Goal: Find specific page/section: Find specific page/section

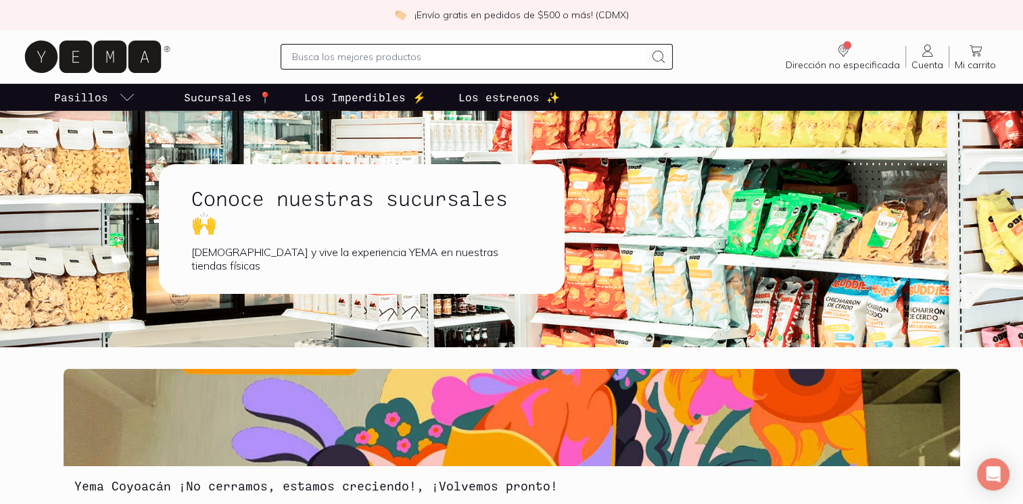
click at [221, 94] on p "Sucursales 📍" at bounding box center [228, 97] width 88 height 16
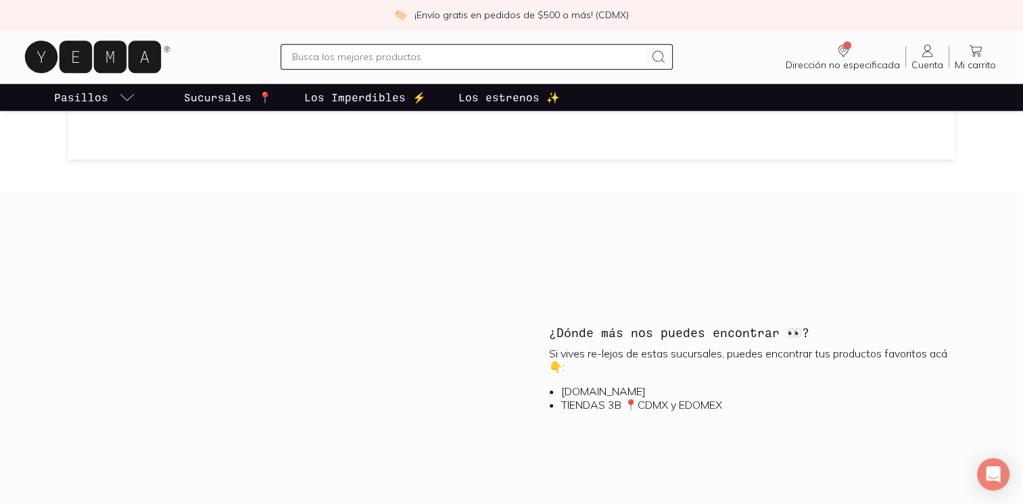
scroll to position [1488, 0]
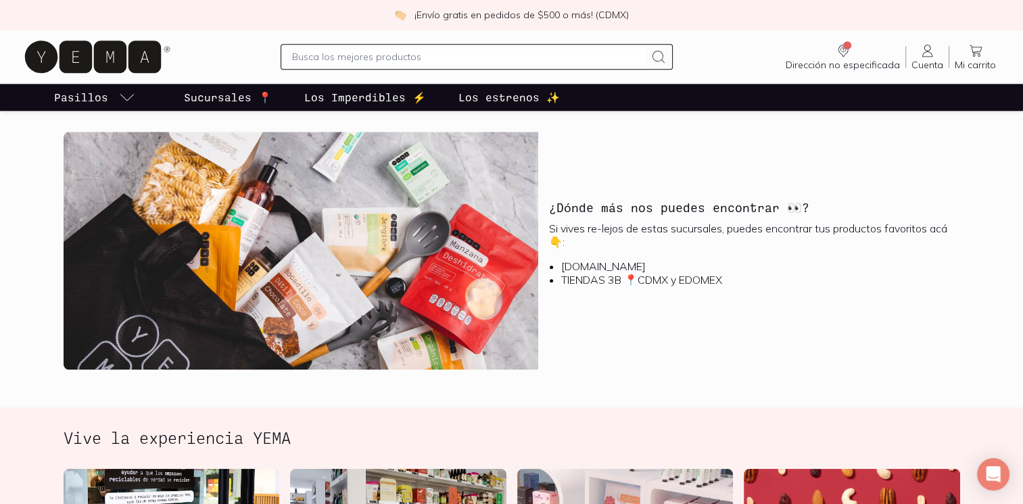
click at [582, 266] on li "[DOMAIN_NAME]" at bounding box center [754, 267] width 387 height 14
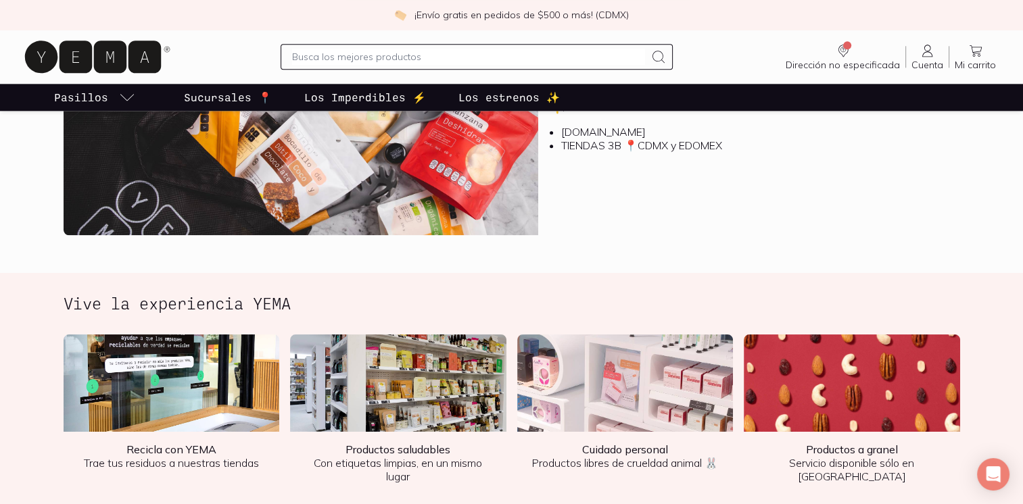
scroll to position [1623, 0]
click at [588, 144] on li "TIENDAS 3B 📍CDMX y EDOMEX" at bounding box center [754, 145] width 387 height 14
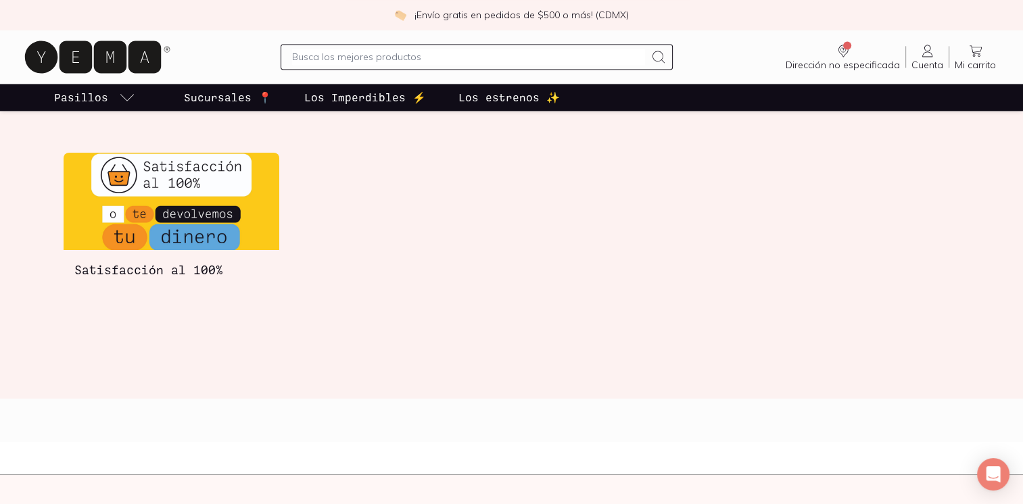
scroll to position [2367, 0]
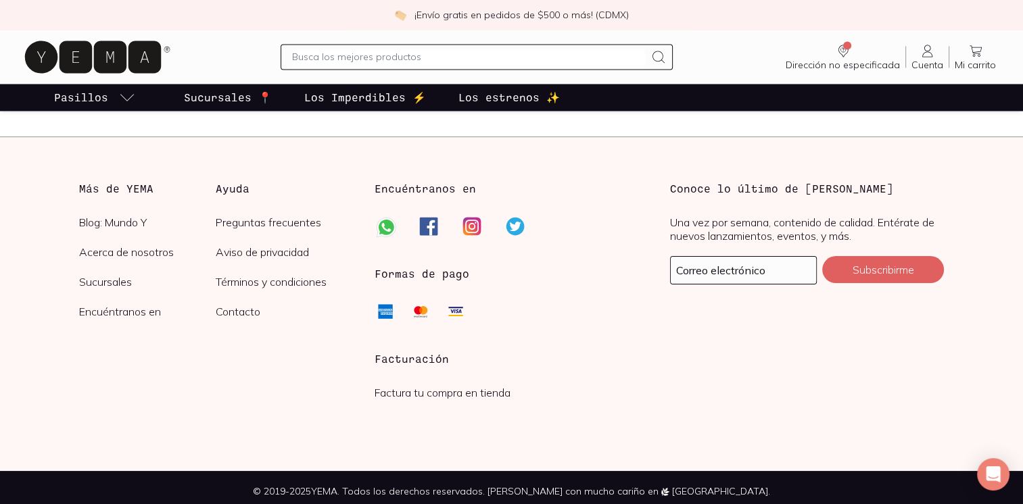
click at [110, 283] on link "Sucursales" at bounding box center [147, 282] width 137 height 14
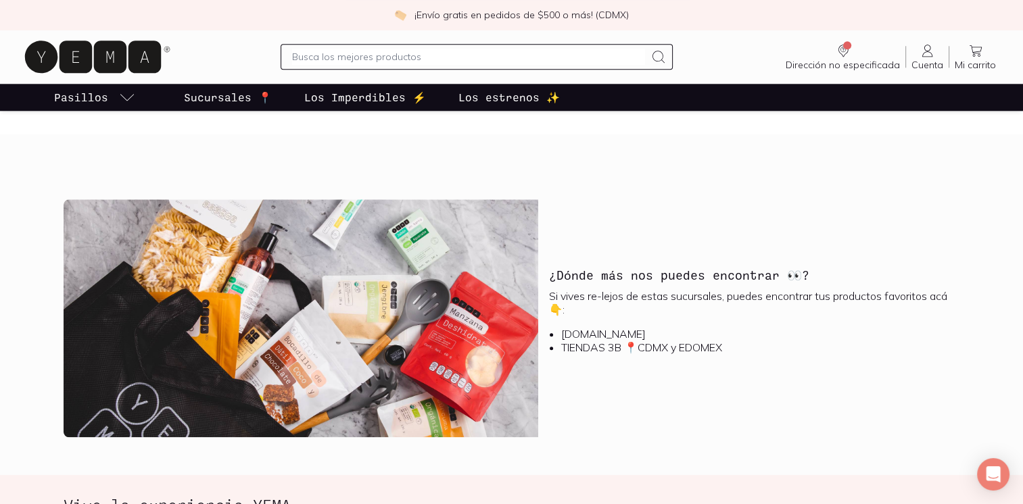
scroll to position [1420, 0]
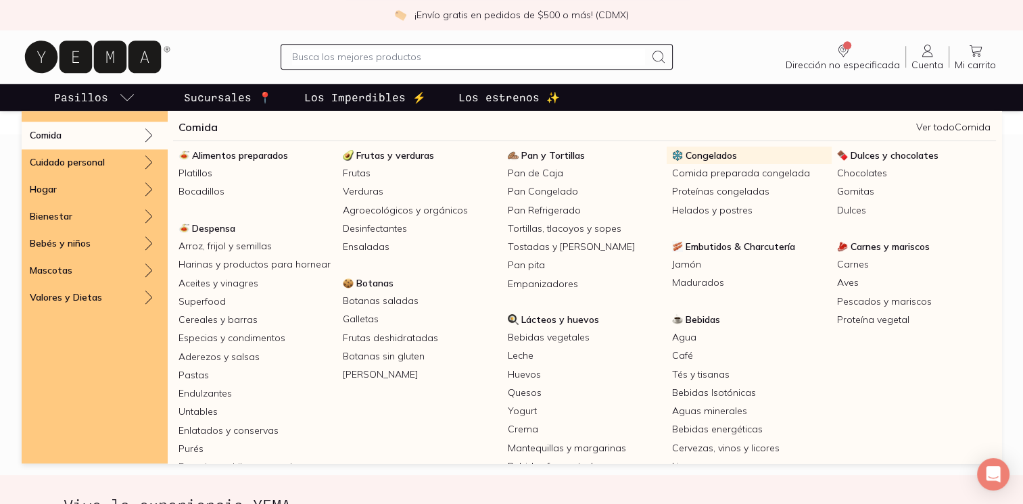
click at [709, 155] on span "Congelados" at bounding box center [711, 155] width 51 height 12
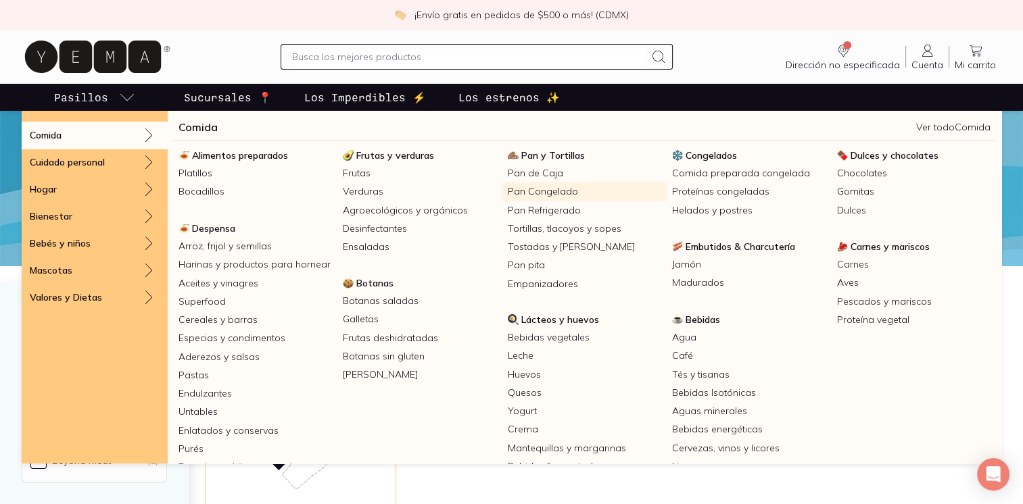
click at [523, 194] on link "Pan Congelado" at bounding box center [584, 192] width 164 height 18
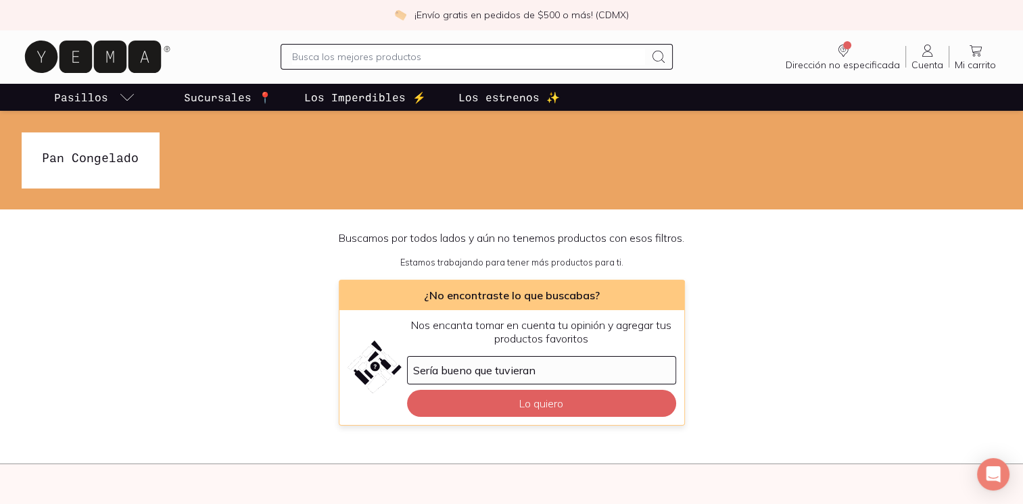
click at [11, 287] on div "Buscamos por todos lados y aún no tenemos productos con esos filtros. Estamos t…" at bounding box center [511, 328] width 1023 height 195
